Goal: Navigation & Orientation: Find specific page/section

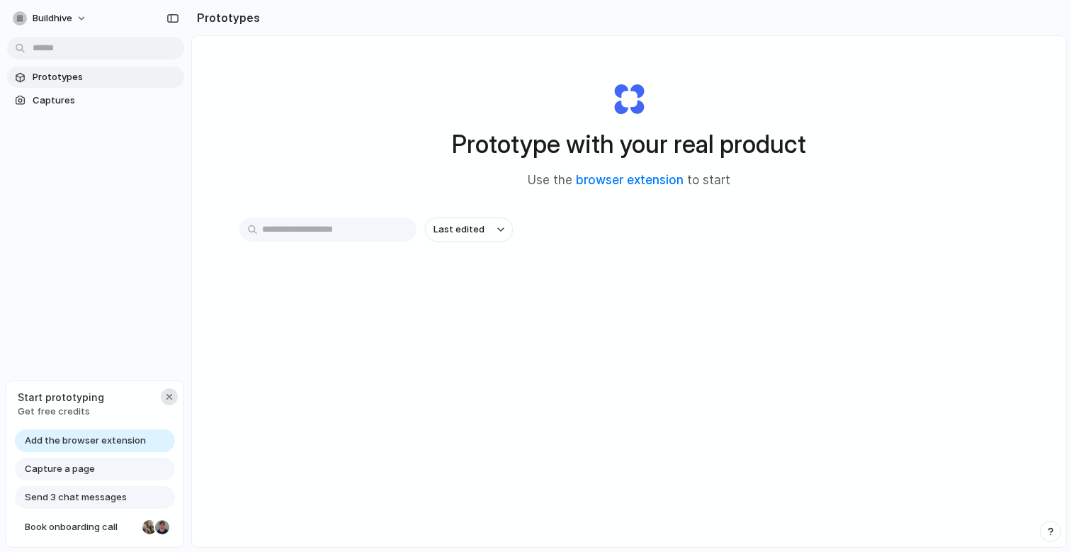
click at [169, 399] on div "button" at bounding box center [169, 396] width 11 height 11
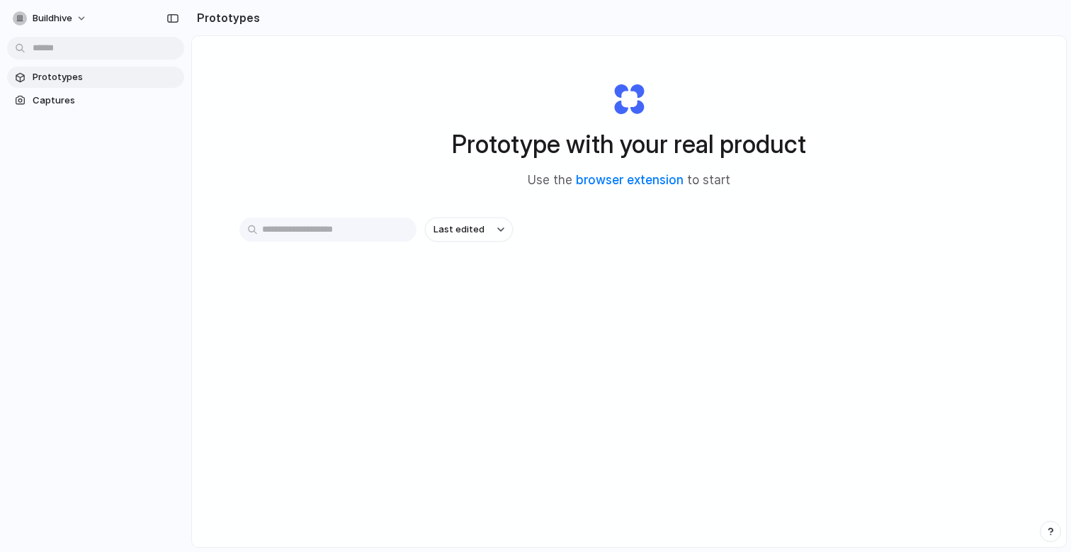
click at [56, 2] on div "Buildhive" at bounding box center [95, 17] width 191 height 34
